Goal: Check status: Check status

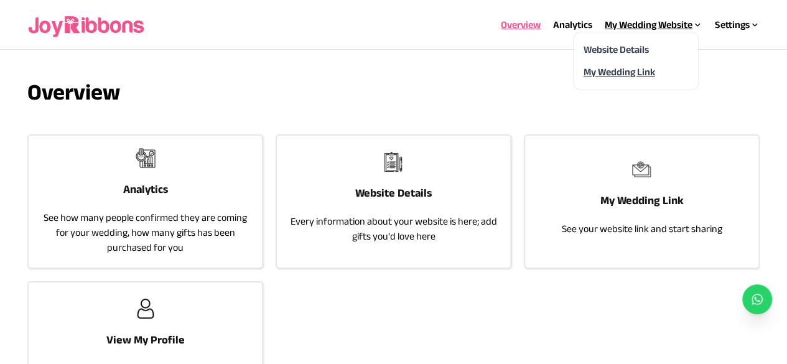
click at [641, 67] on link "My Wedding Link" at bounding box center [619, 72] width 72 height 11
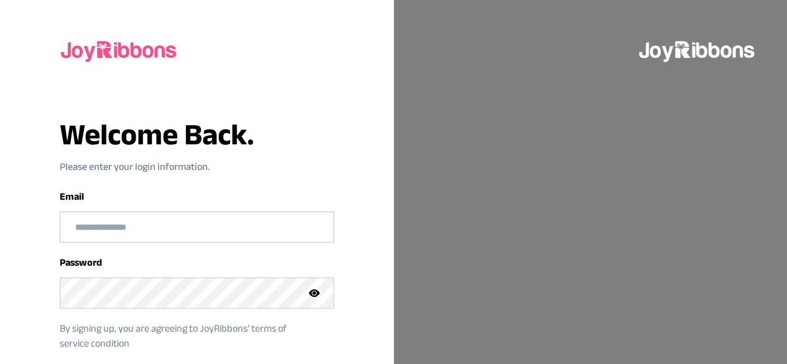
click at [171, 229] on input "email" at bounding box center [196, 227] width 273 height 30
type input "**********"
click at [317, 292] on icon at bounding box center [313, 292] width 11 height 7
click at [379, 239] on div "**********" at bounding box center [197, 239] width 374 height 418
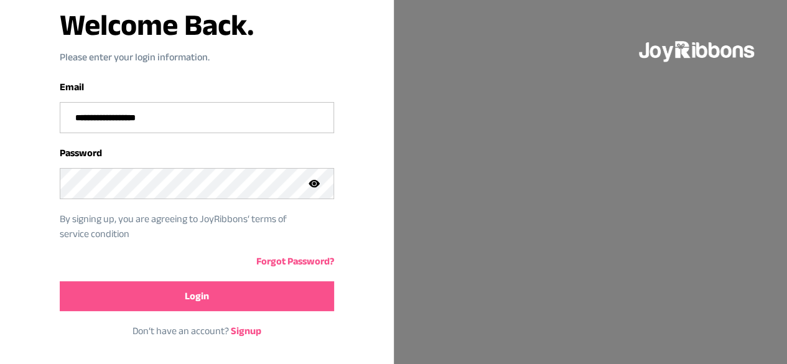
scroll to position [113, 0]
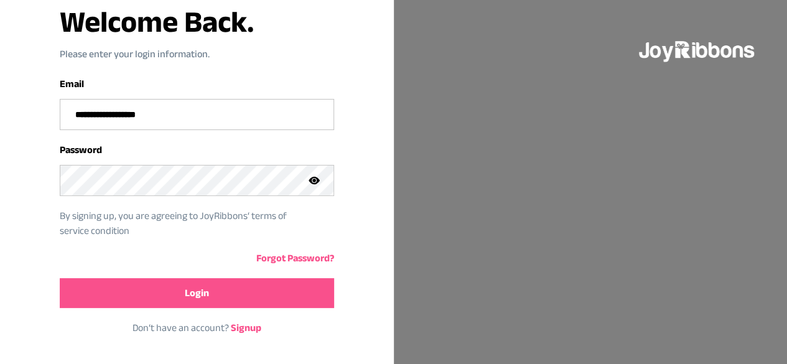
click at [243, 285] on button "Login" at bounding box center [197, 293] width 274 height 30
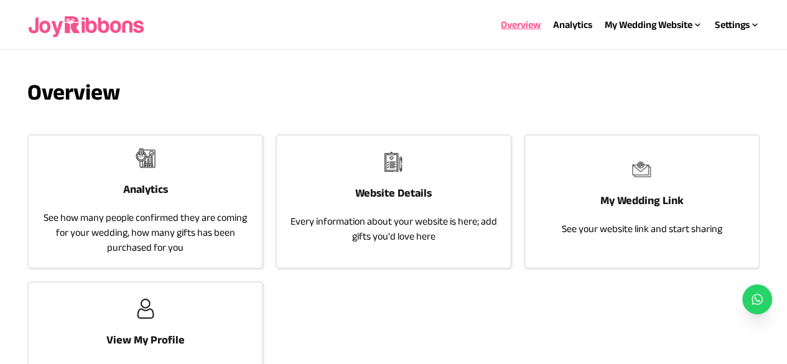
click at [205, 213] on p "See how many people confirmed they are coming for your wedding, how many gifts …" at bounding box center [145, 232] width 208 height 45
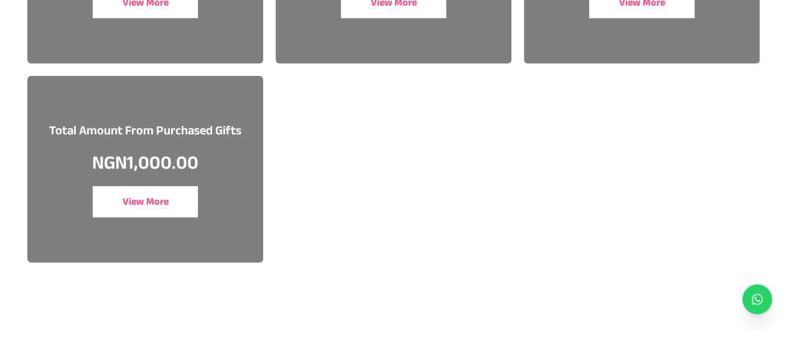
scroll to position [274, 0]
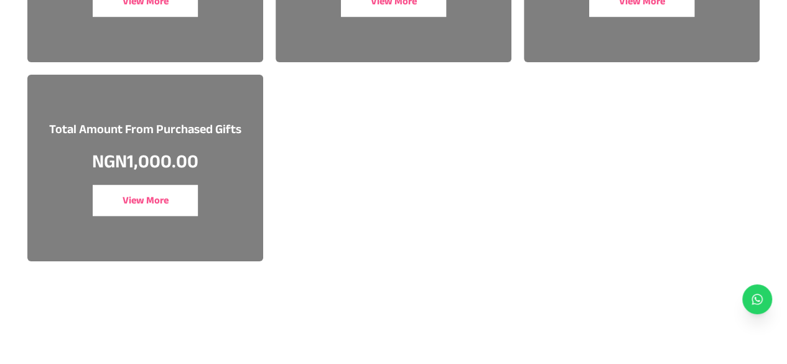
click at [155, 198] on button "View More" at bounding box center [145, 200] width 105 height 31
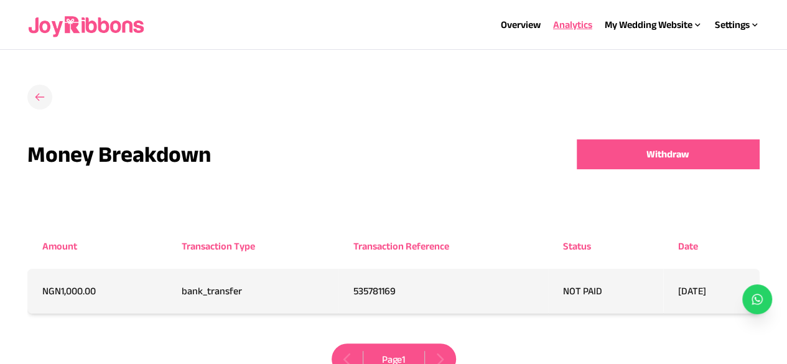
click at [36, 99] on icon at bounding box center [40, 97] width 12 height 12
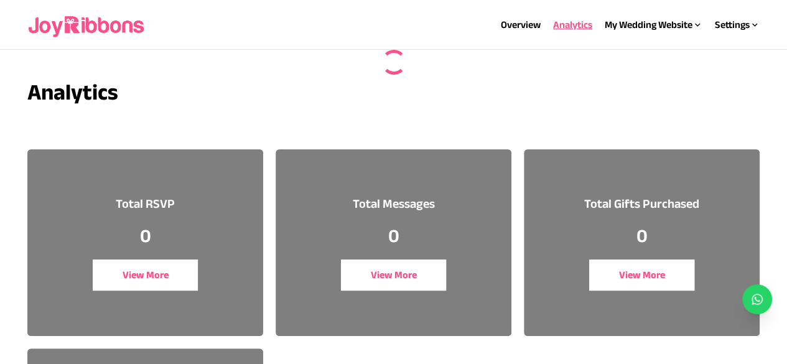
click at [132, 25] on img at bounding box center [86, 25] width 119 height 40
